Goal: Obtain resource: Obtain resource

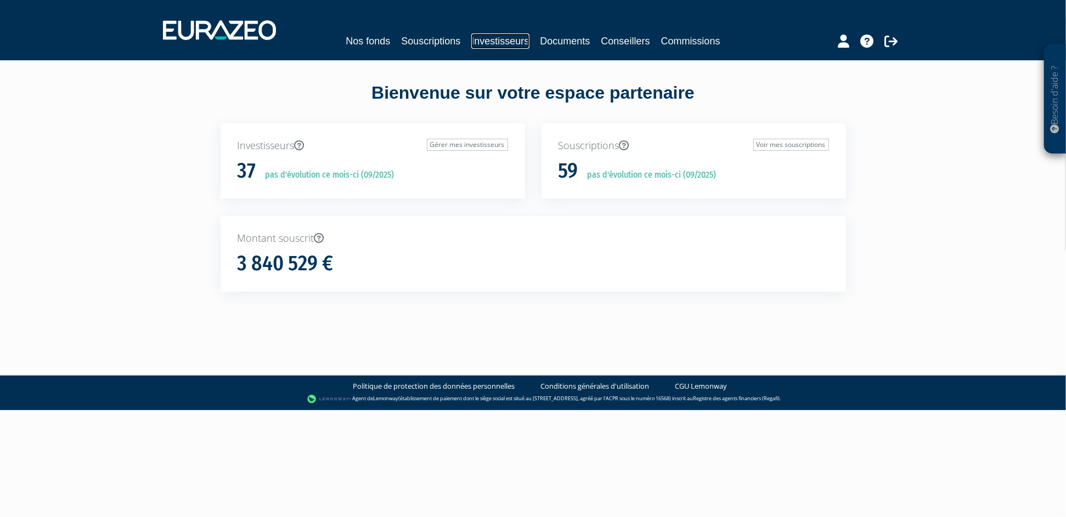
click at [503, 37] on link "Investisseurs" at bounding box center [500, 40] width 58 height 15
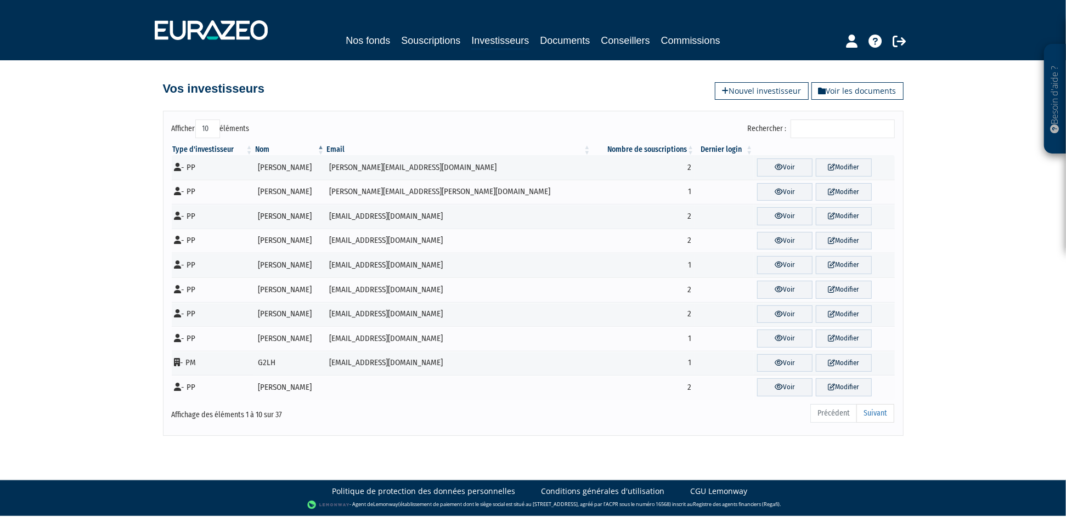
click at [206, 128] on select "10 25 50 100" at bounding box center [207, 129] width 25 height 19
select select "100"
click at [195, 120] on select "10 25 50 100" at bounding box center [207, 129] width 25 height 19
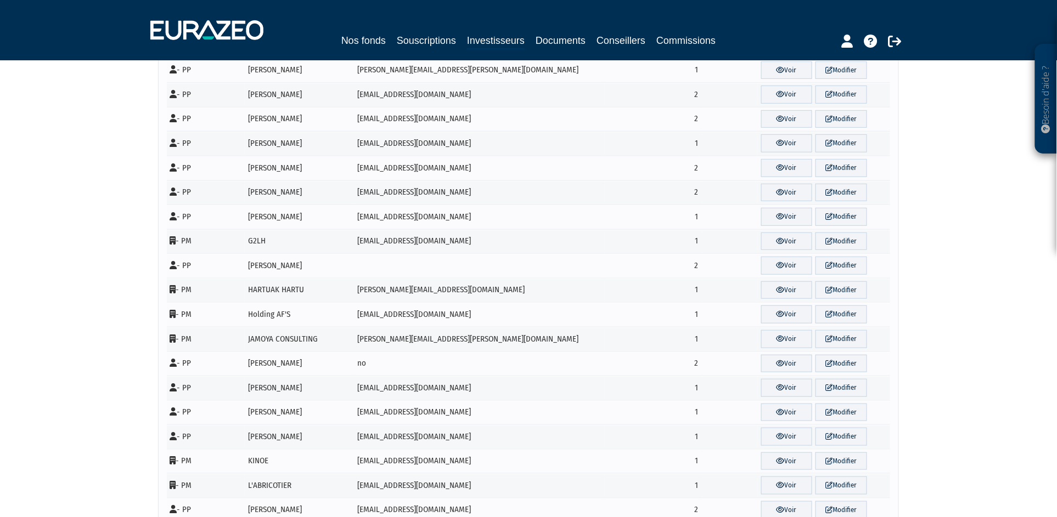
scroll to position [662, 0]
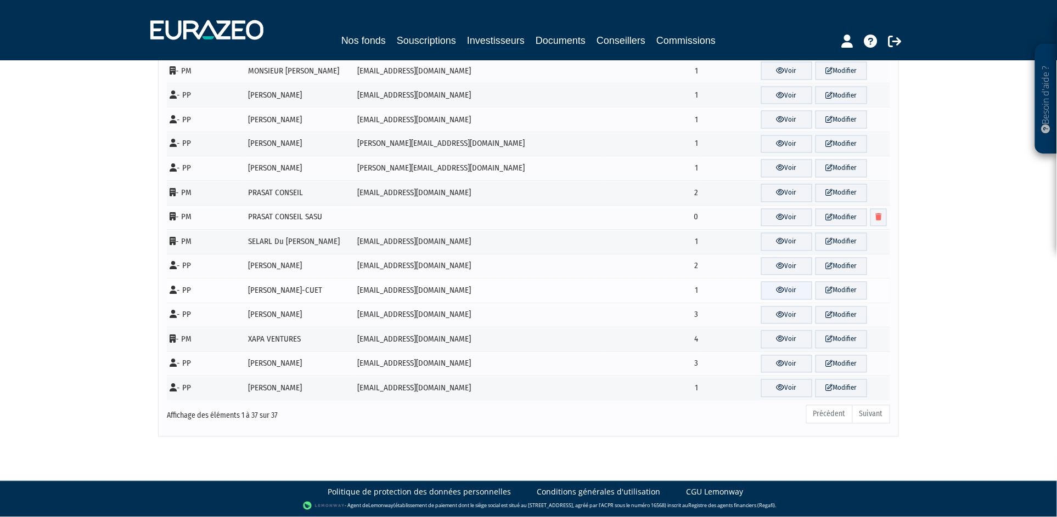
click at [767, 289] on link "Voir" at bounding box center [787, 291] width 52 height 18
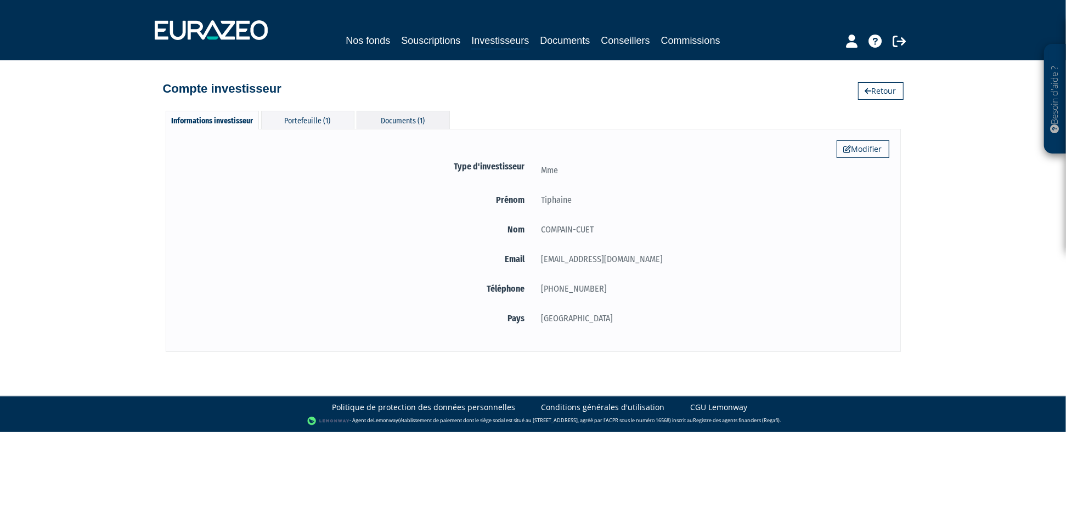
click at [412, 117] on div "Documents (1)" at bounding box center [403, 120] width 93 height 18
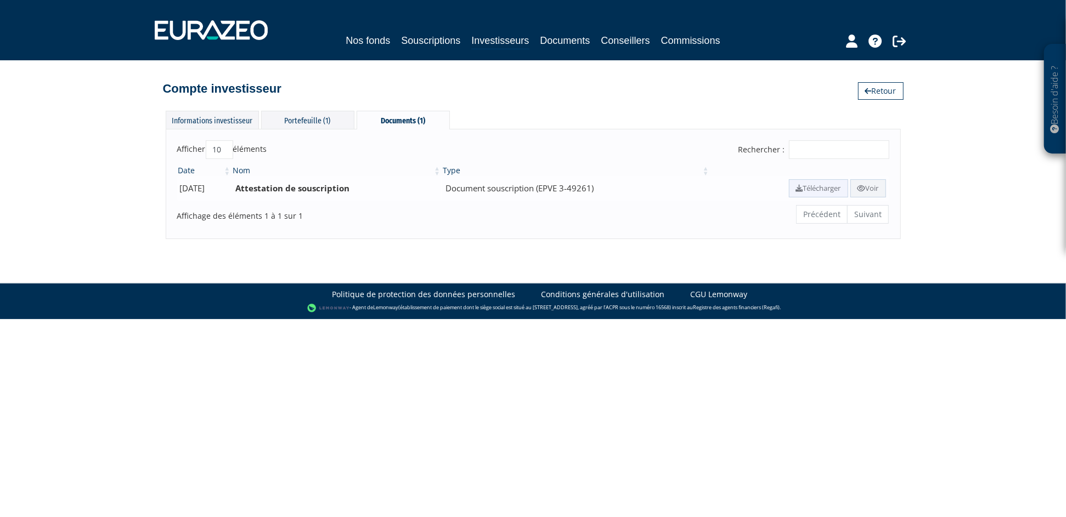
click at [806, 190] on link "Télécharger" at bounding box center [818, 188] width 59 height 18
click at [311, 117] on div "Portefeuille (1)" at bounding box center [307, 120] width 93 height 18
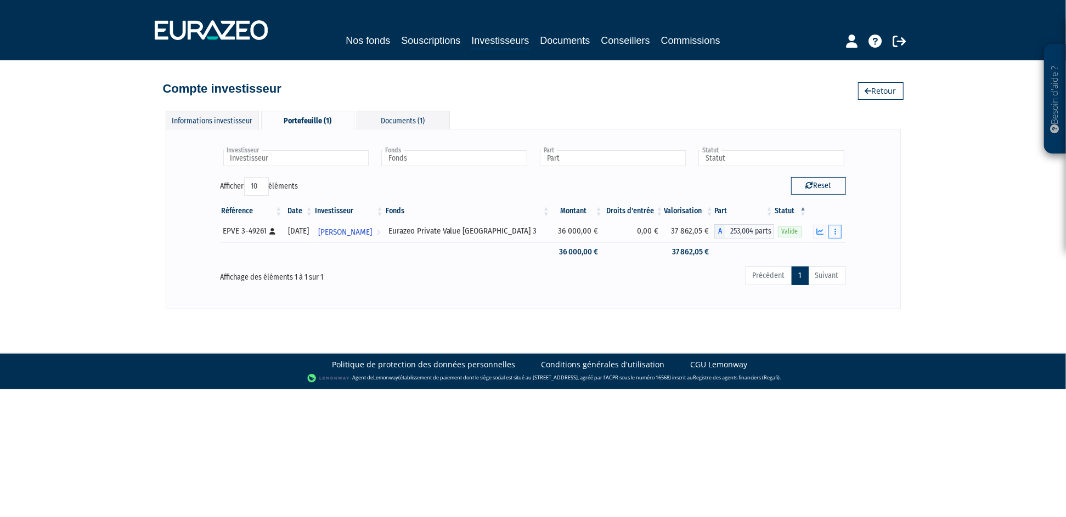
click at [840, 228] on button "button" at bounding box center [835, 232] width 13 height 14
click at [815, 233] on button "button" at bounding box center [819, 232] width 13 height 14
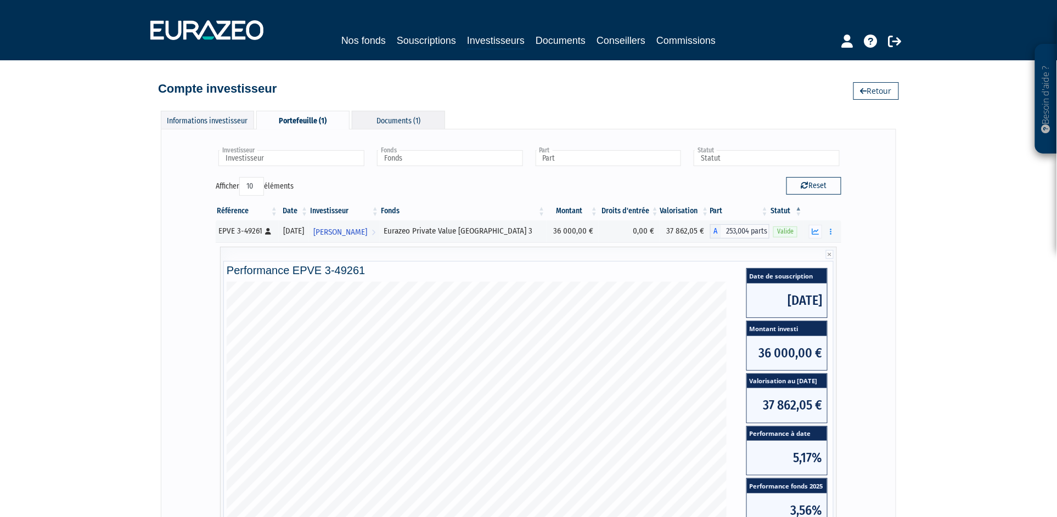
click at [403, 123] on div "Documents (1)" at bounding box center [398, 120] width 93 height 18
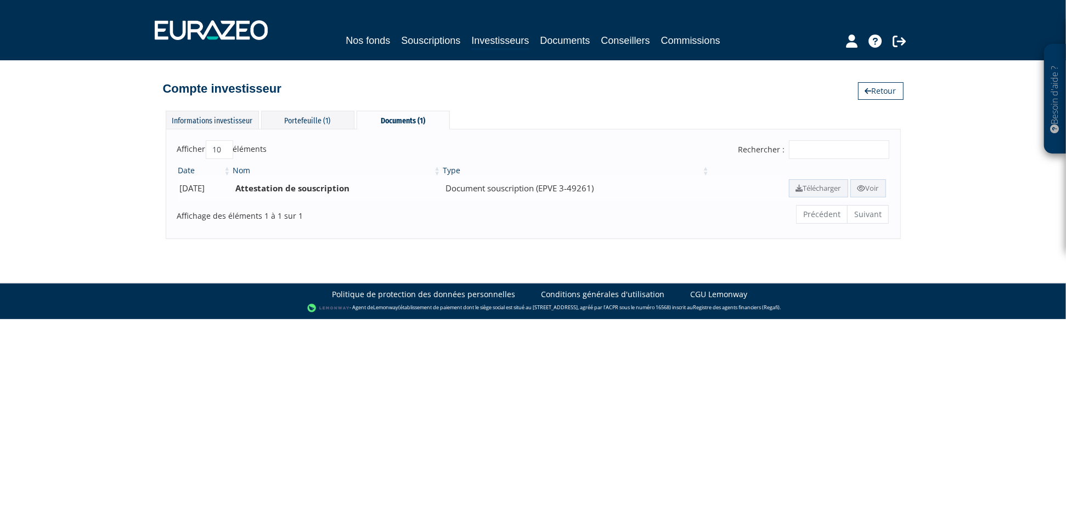
click at [345, 185] on b "Attestation de souscription" at bounding box center [292, 188] width 114 height 11
click at [288, 113] on div "Portefeuille (1)" at bounding box center [307, 120] width 93 height 18
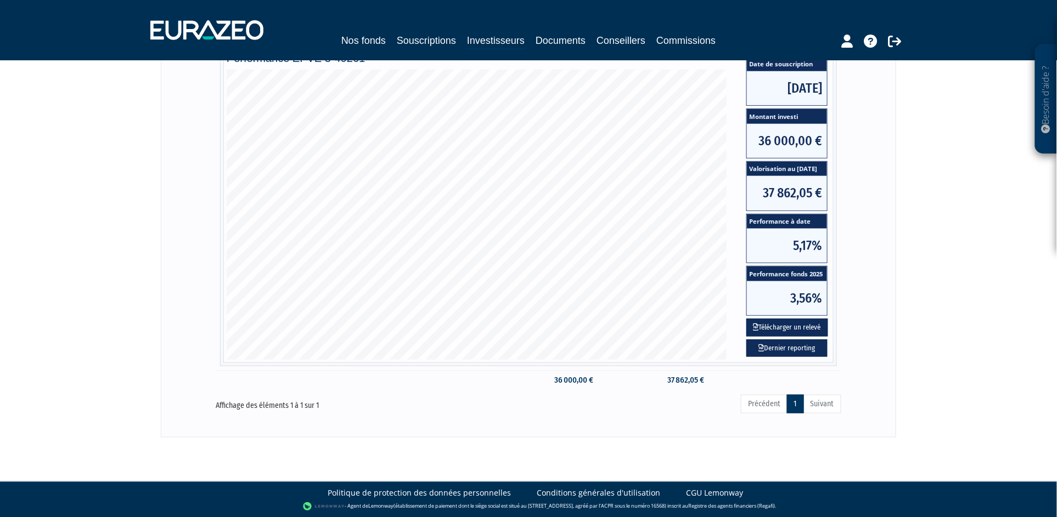
scroll to position [30, 0]
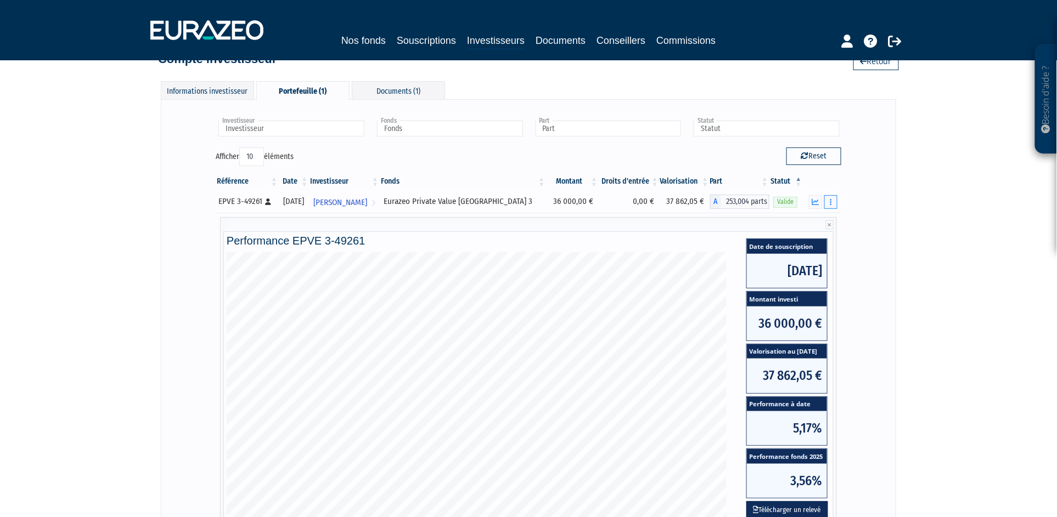
click at [835, 198] on button "button" at bounding box center [830, 202] width 13 height 14
click at [907, 207] on div "Besoin d'aide ? × J'ai besoin d'aide Si vous avez une question à propos du fonc…" at bounding box center [528, 295] width 1057 height 650
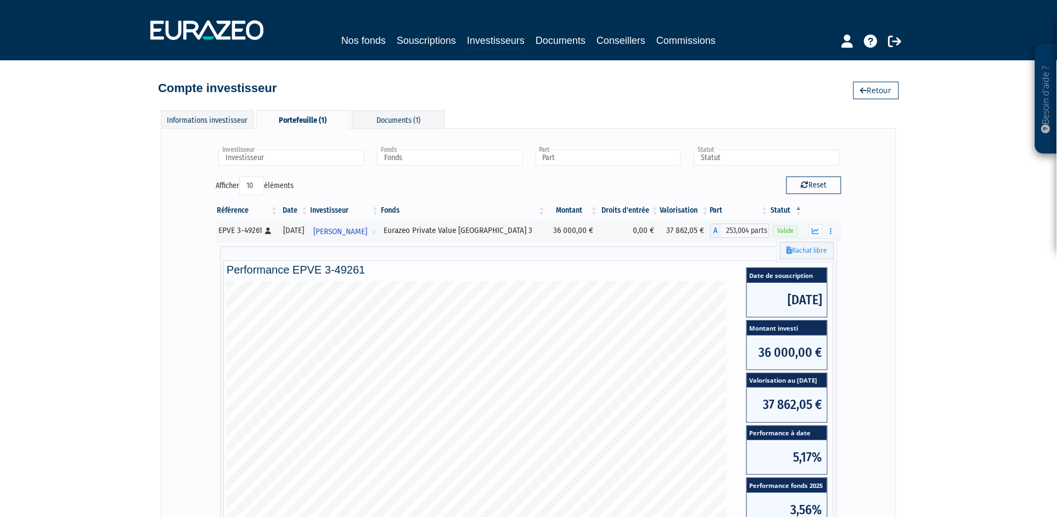
scroll to position [0, 0]
click at [419, 116] on div "Documents (1)" at bounding box center [398, 120] width 93 height 18
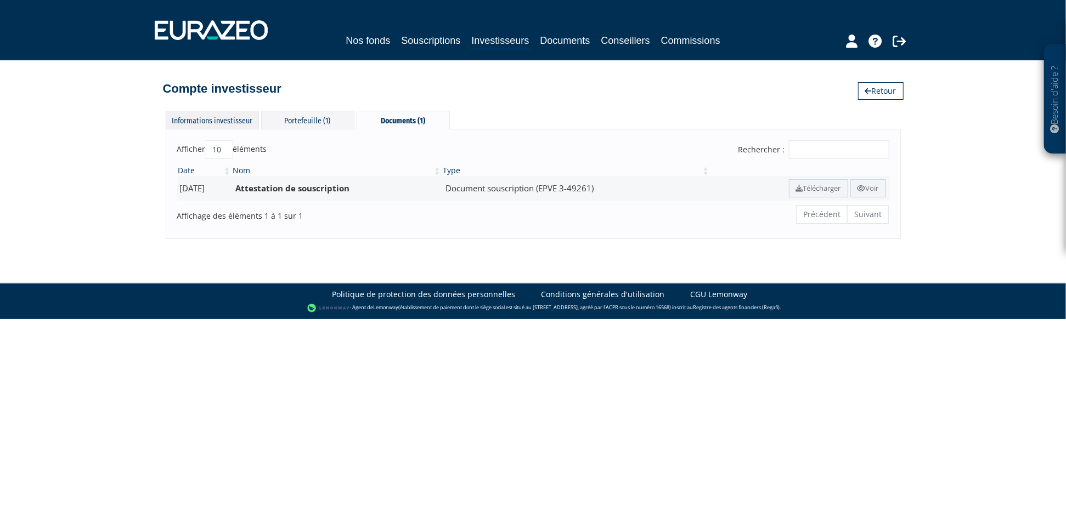
click at [228, 121] on div "Informations investisseur" at bounding box center [212, 120] width 93 height 18
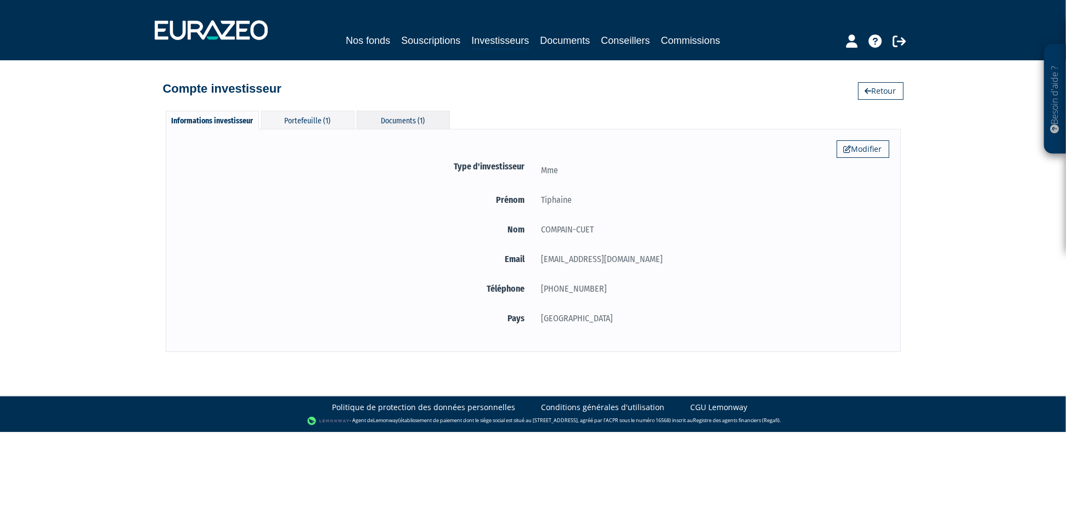
click at [398, 117] on div "Documents (1)" at bounding box center [403, 120] width 93 height 18
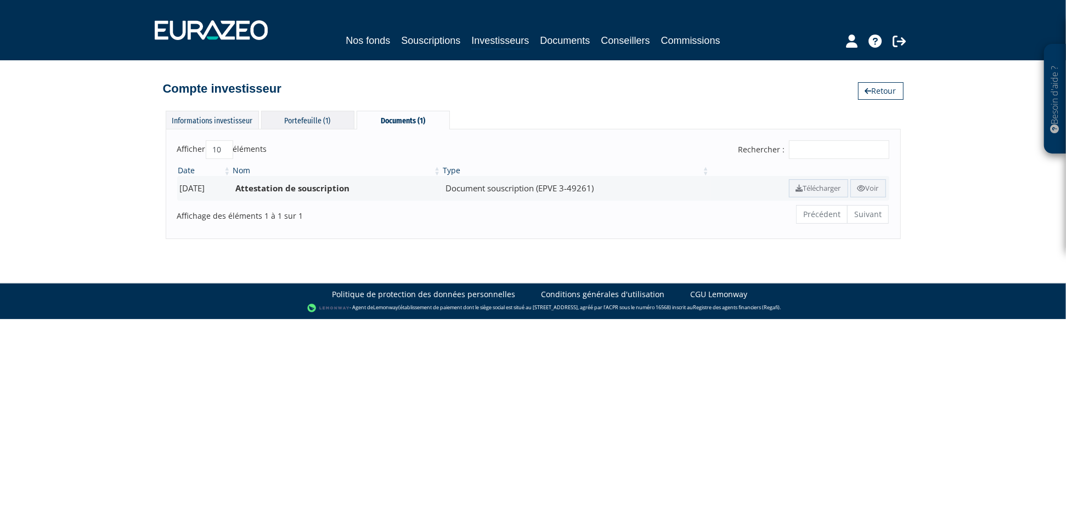
click at [297, 117] on div "Portefeuille (1)" at bounding box center [307, 120] width 93 height 18
